Goal: Task Accomplishment & Management: Manage account settings

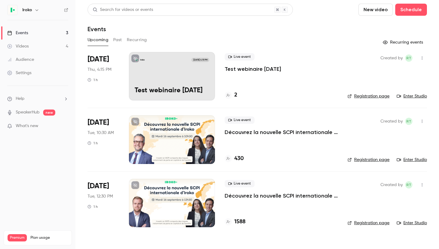
click at [184, 135] on div at bounding box center [172, 139] width 86 height 48
click at [178, 87] on p "Test webinaire [DATE]" at bounding box center [172, 91] width 75 height 8
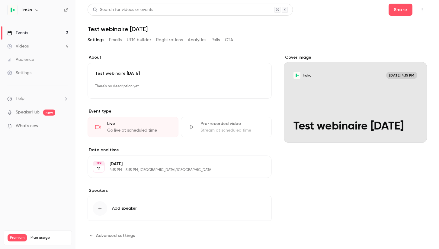
click at [138, 126] on div "Live" at bounding box center [139, 124] width 64 height 6
click at [101, 208] on icon "button" at bounding box center [100, 208] width 5 height 5
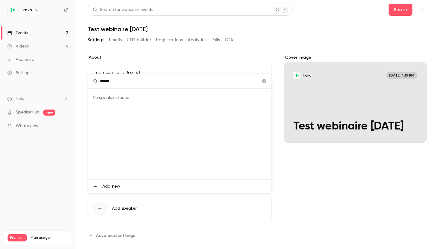
type input "******"
click at [39, 191] on div at bounding box center [219, 124] width 439 height 249
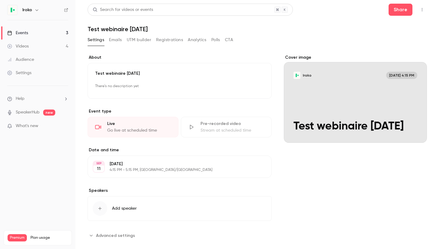
click at [148, 130] on div "Go live at scheduled time" at bounding box center [139, 130] width 64 height 6
click at [350, 87] on div "Cover image" at bounding box center [355, 98] width 143 height 88
click at [0, 0] on input "[PERSON_NAME] [DATE] 4:15 PM Test webinaire [DATE]" at bounding box center [0, 0] width 0 height 0
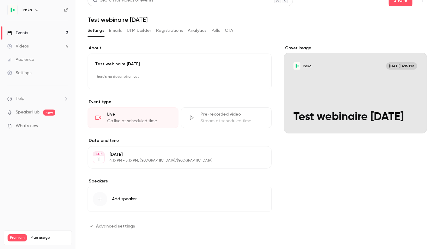
click at [121, 227] on span "Advanced settings" at bounding box center [115, 226] width 39 height 6
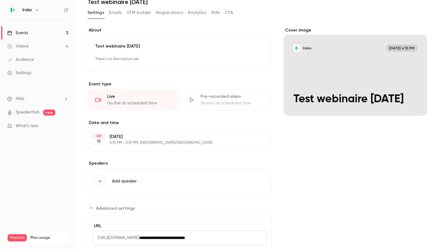
scroll to position [0, 0]
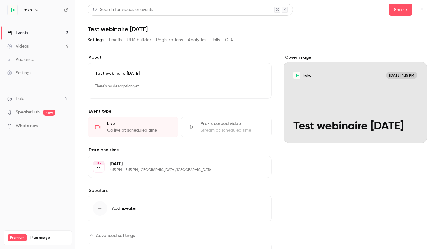
click at [115, 41] on button "Emails" at bounding box center [115, 40] width 13 height 10
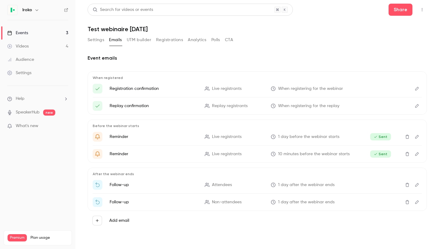
click at [90, 39] on button "Settings" at bounding box center [96, 40] width 17 height 10
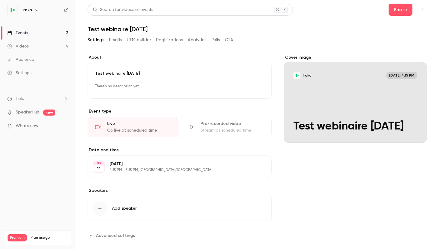
click at [151, 127] on div "Live Go live at scheduled time" at bounding box center [133, 127] width 91 height 21
click at [421, 7] on button "button" at bounding box center [423, 10] width 10 height 10
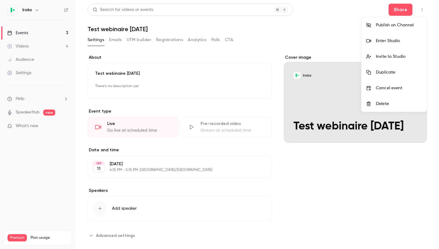
click at [406, 38] on div "Enter Studio" at bounding box center [399, 41] width 46 height 6
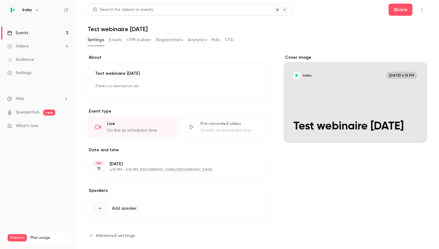
click at [134, 129] on div "Go live at scheduled time" at bounding box center [139, 130] width 64 height 6
click at [340, 117] on div "Cover image" at bounding box center [355, 98] width 143 height 88
click at [0, 0] on input "[PERSON_NAME] [DATE] 4:15 PM Test webinaire [DATE]" at bounding box center [0, 0] width 0 height 0
click at [169, 74] on p "Test webinaire [DATE]" at bounding box center [179, 73] width 169 height 6
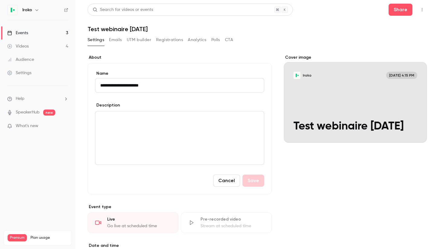
click at [231, 183] on button "Cancel" at bounding box center [226, 180] width 27 height 12
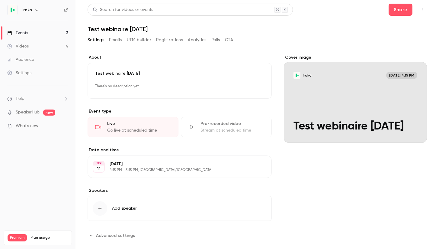
click at [424, 8] on icon "button" at bounding box center [422, 10] width 5 height 4
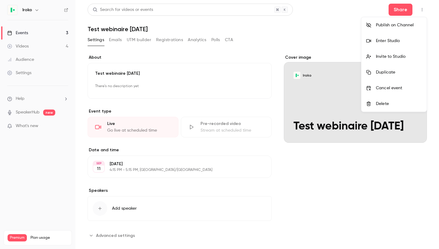
click at [385, 43] on div "Enter Studio" at bounding box center [399, 41] width 46 height 6
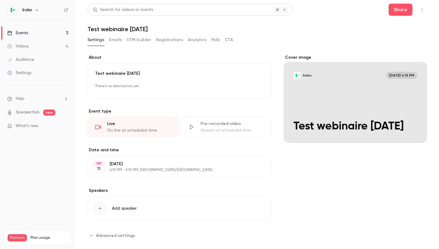
click at [137, 41] on button "UTM builder" at bounding box center [139, 40] width 24 height 10
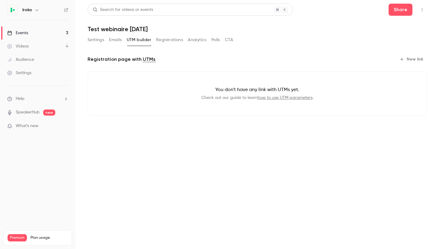
click at [165, 39] on button "Registrations" at bounding box center [169, 40] width 27 height 10
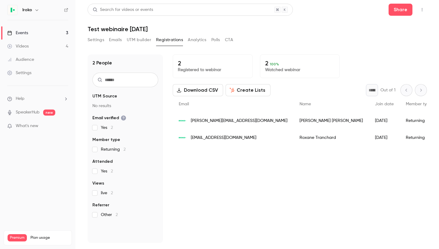
click at [113, 42] on button "Emails" at bounding box center [115, 40] width 13 height 10
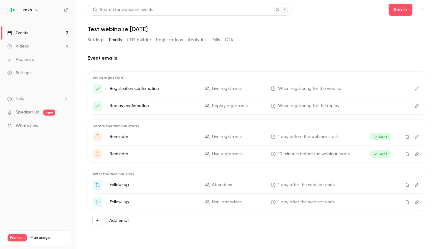
click at [220, 138] on span "Live registrants" at bounding box center [227, 137] width 30 height 6
click at [379, 138] on span "Sent" at bounding box center [380, 136] width 21 height 7
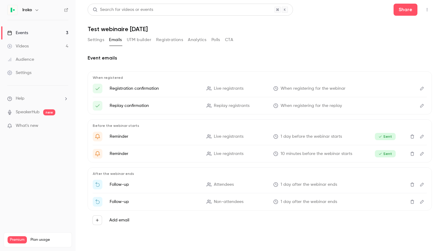
click at [41, 125] on p "What's new" at bounding box center [32, 126] width 51 height 6
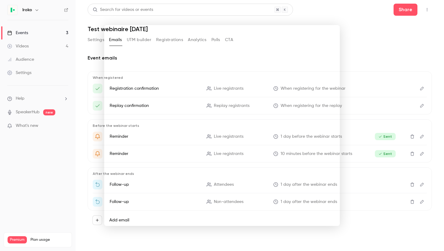
click at [377, 33] on div at bounding box center [222, 125] width 444 height 251
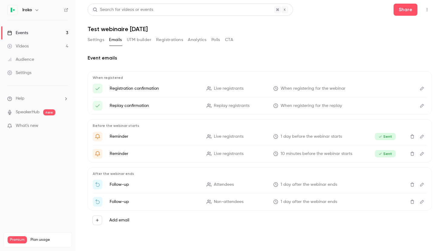
click at [45, 33] on link "Events 3" at bounding box center [38, 32] width 76 height 13
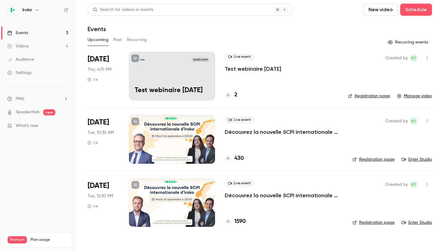
click at [180, 74] on div "[PERSON_NAME] [DATE] 4:15 PM Test webinaire [DATE]" at bounding box center [172, 76] width 86 height 48
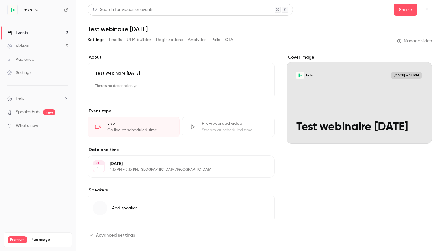
click at [429, 11] on icon "button" at bounding box center [427, 10] width 5 height 4
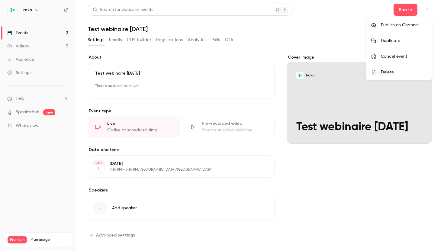
click at [164, 189] on div at bounding box center [222, 125] width 444 height 251
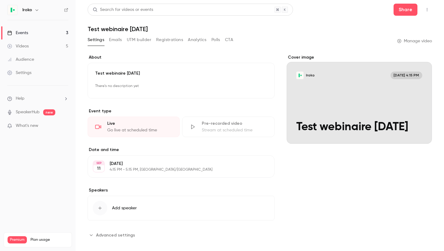
click at [161, 163] on p "[DATE]" at bounding box center [176, 164] width 133 height 6
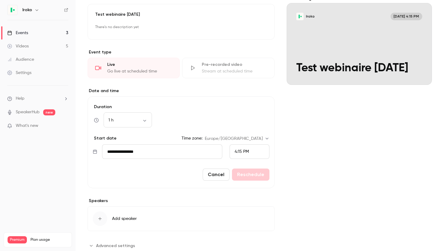
scroll to position [76, 0]
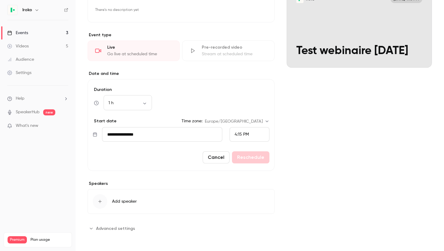
click at [242, 134] on span "4:15 PM" at bounding box center [242, 134] width 14 height 4
click at [242, 86] on li "4:30 PM" at bounding box center [249, 90] width 39 height 16
click at [247, 157] on button "Reschedule" at bounding box center [250, 157] width 37 height 12
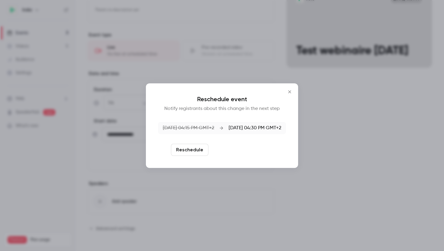
click at [238, 150] on button "Reschedule and notify" at bounding box center [242, 150] width 63 height 12
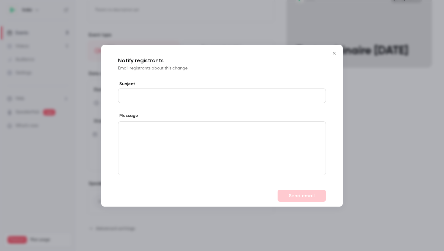
click at [335, 51] on icon "Close" at bounding box center [334, 53] width 7 height 5
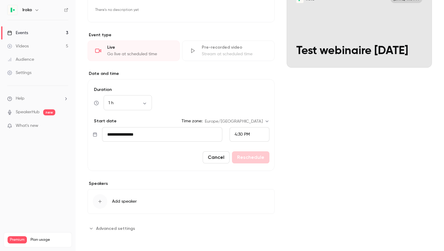
scroll to position [0, 0]
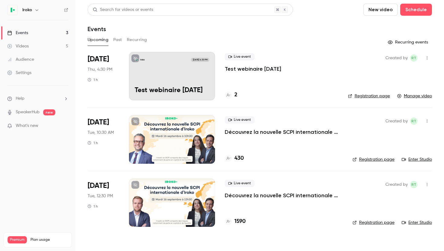
click at [238, 0] on main "Search for videos or events New video Schedule Events Upcoming Past Recurring R…" at bounding box center [260, 125] width 369 height 251
click at [363, 160] on link "Registration page" at bounding box center [374, 160] width 42 height 6
